Goal: Transaction & Acquisition: Subscribe to service/newsletter

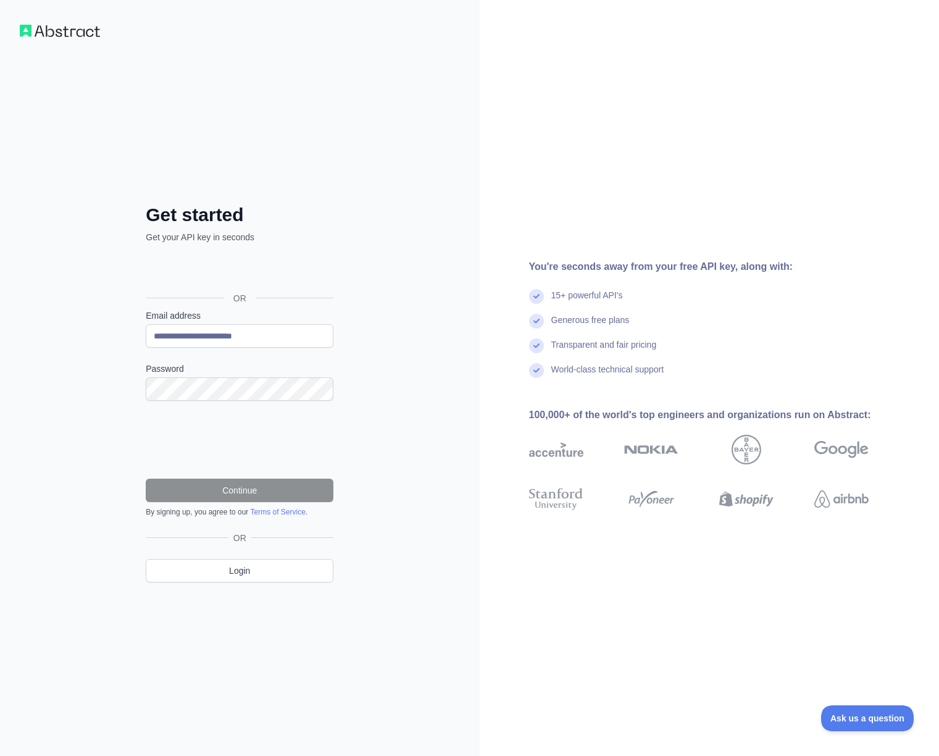
click at [146, 401] on nordpass-icon at bounding box center [146, 401] width 0 height 0
click at [0, 755] on nordpass-autofill-portal at bounding box center [0, 756] width 0 height 0
click at [0, 755] on nordpass-portal at bounding box center [0, 756] width 0 height 0
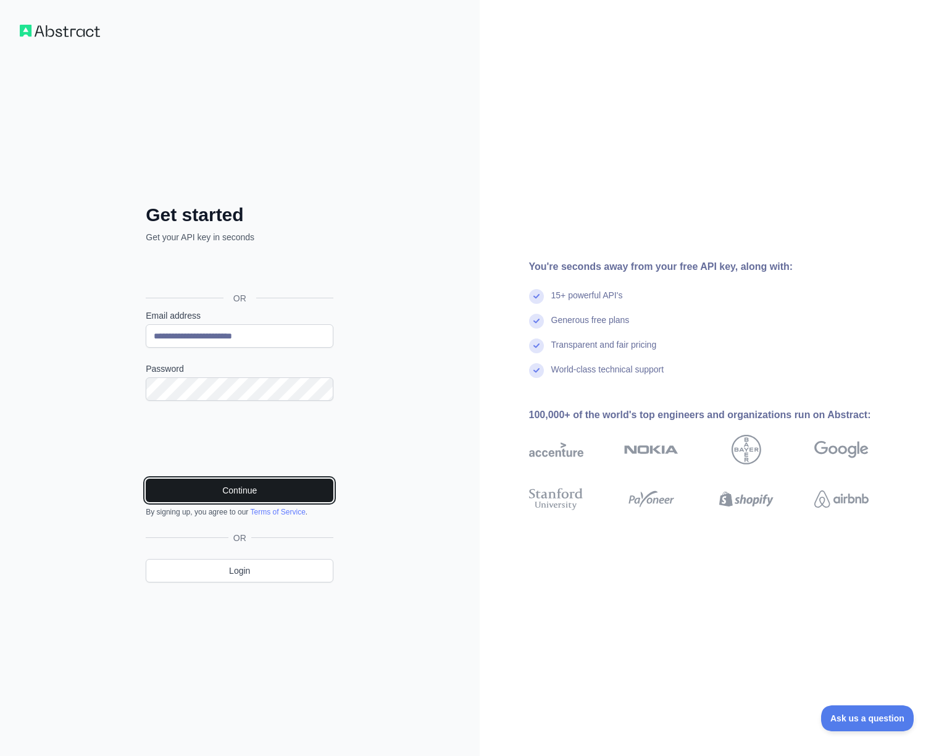
click at [232, 487] on button "Continue" at bounding box center [240, 489] width 188 height 23
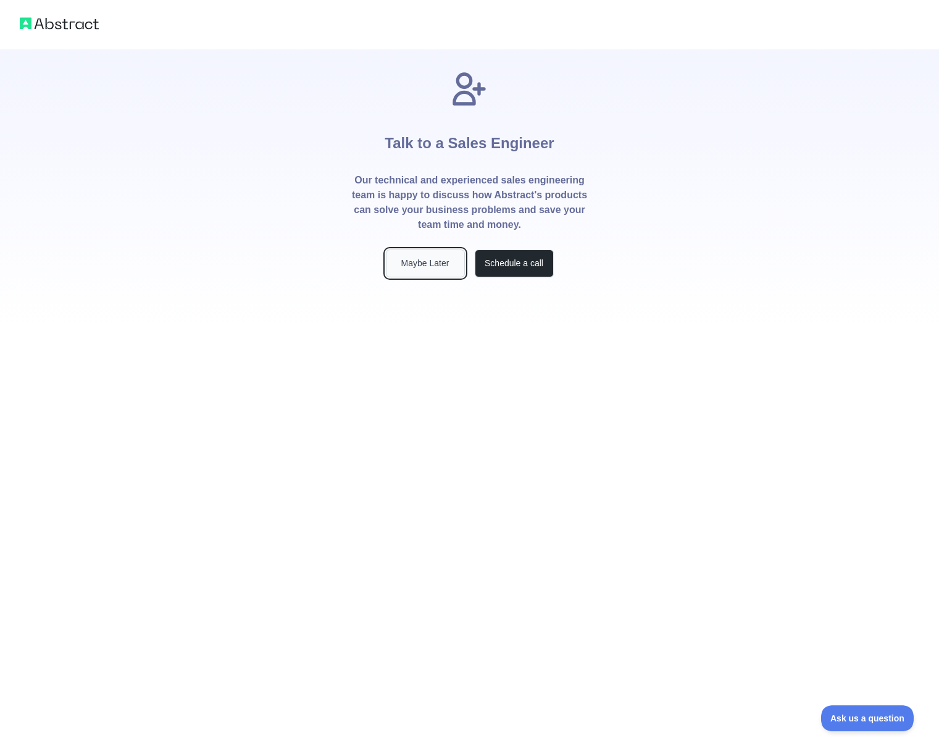
click at [423, 260] on button "Maybe Later" at bounding box center [425, 263] width 79 height 28
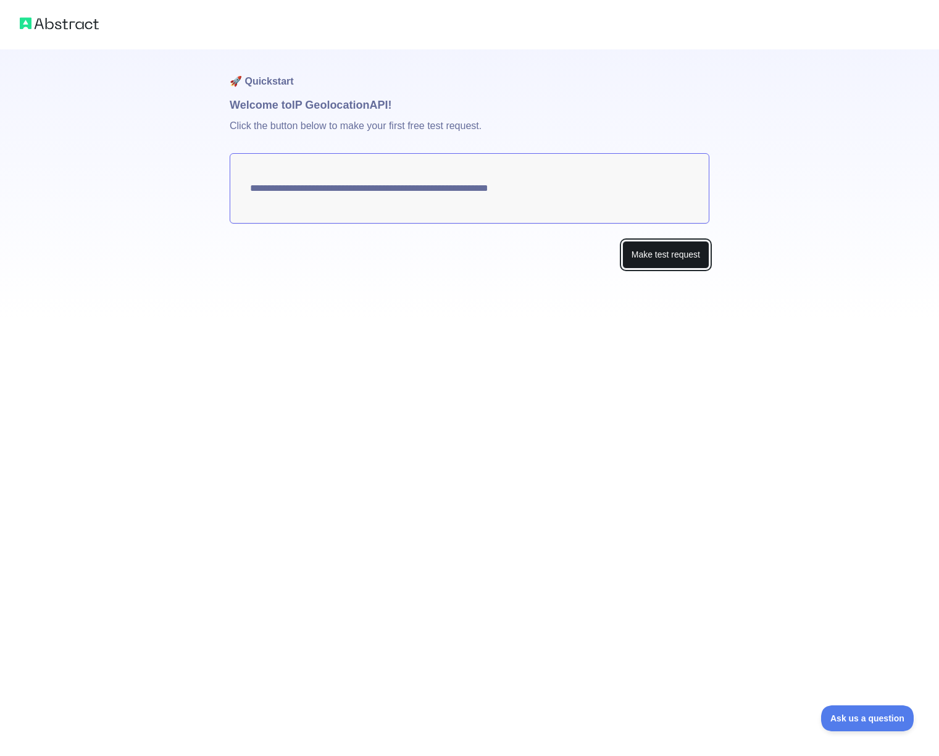
click at [668, 252] on button "Make test request" at bounding box center [665, 255] width 87 height 28
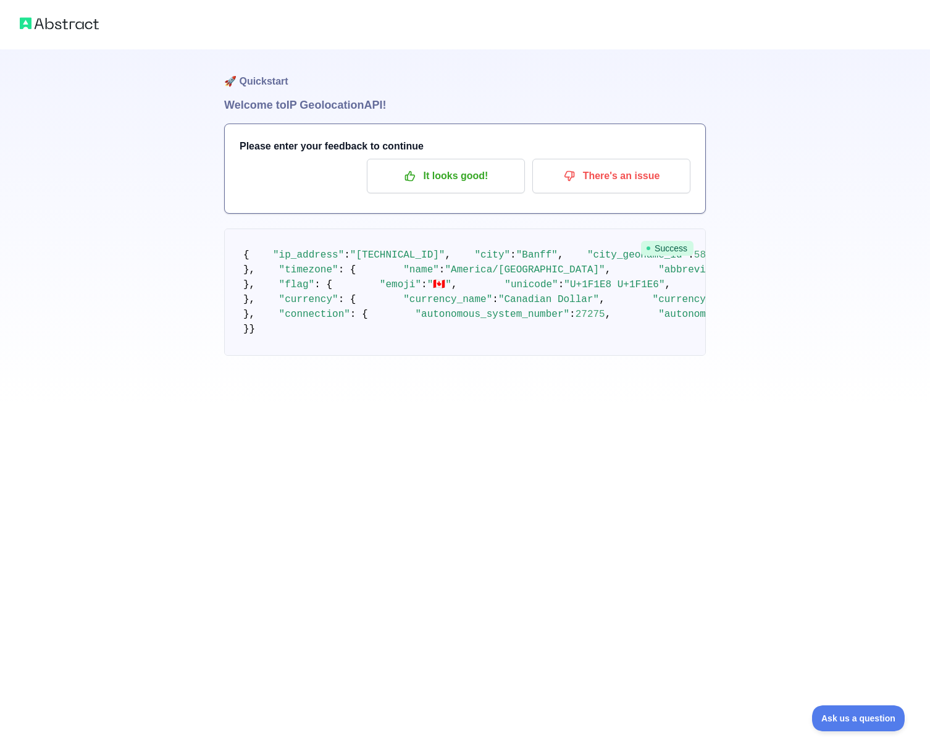
scroll to position [10, 0]
click at [437, 165] on p "It looks good!" at bounding box center [445, 175] width 139 height 21
